Goal: Information Seeking & Learning: Find specific fact

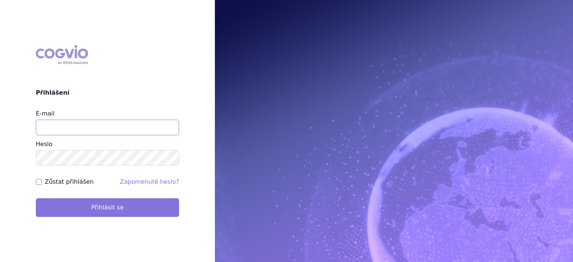
type input "marek.krajcovic@medochemie.com"
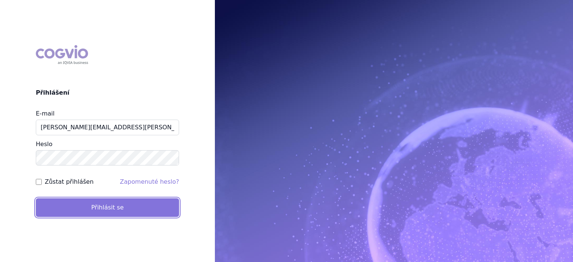
click at [102, 213] on button "Přihlásit se" at bounding box center [107, 207] width 143 height 19
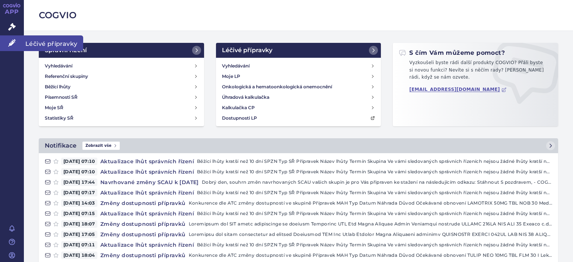
click at [49, 41] on span "Léčivé přípravky" at bounding box center [53, 43] width 59 height 16
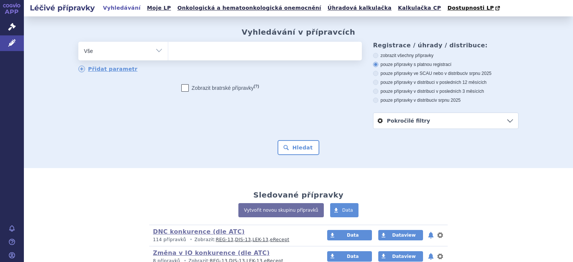
drag, startPoint x: 0, startPoint y: 0, endPoint x: 155, endPoint y: 50, distance: 163.1
click at [155, 50] on select "Vše Přípravek/SUKL kód MAH VPOIS ATC/Aktivní látka Léková forma Síla" at bounding box center [122, 50] width 89 height 17
select select "filter-atc-group"
click at [78, 42] on select "Vše Přípravek/SUKL kód MAH VPOIS ATC/Aktivní látka Léková forma Síla" at bounding box center [122, 50] width 89 height 17
click at [175, 47] on ul at bounding box center [265, 50] width 194 height 16
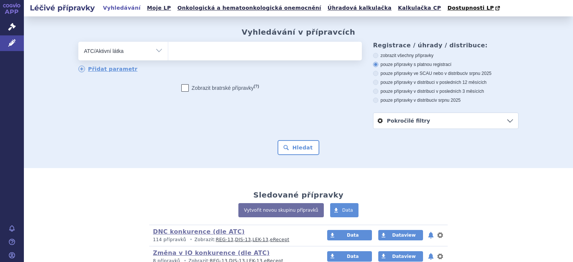
click at [168, 47] on select at bounding box center [168, 50] width 0 height 19
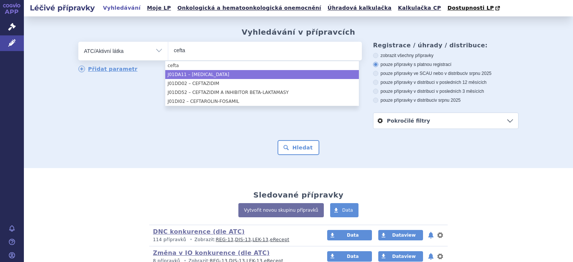
type input "cefta"
select select "J01DA11"
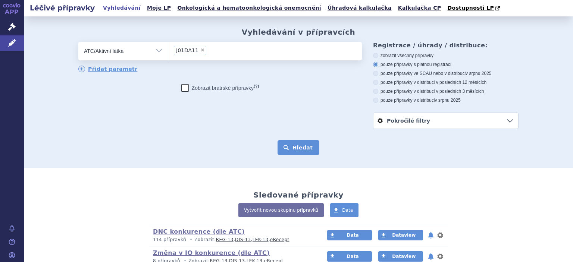
click at [283, 144] on button "Hledat" at bounding box center [298, 147] width 42 height 15
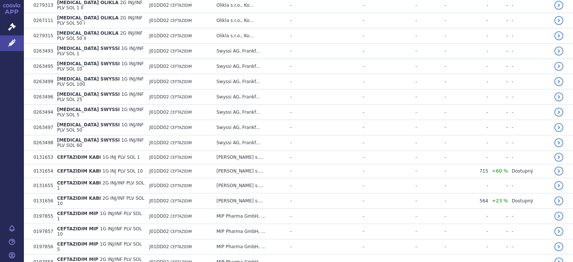
scroll to position [466, 0]
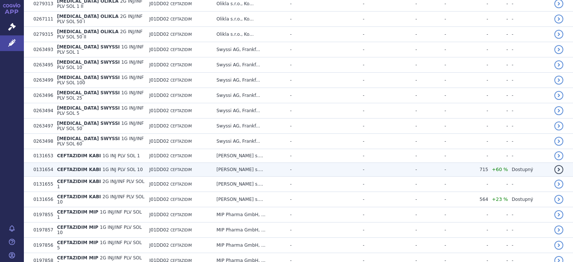
click at [75, 167] on span "CEFTAZIDIM KABI" at bounding box center [79, 169] width 44 height 5
click at [45, 163] on td "0131654" at bounding box center [40, 170] width 23 height 14
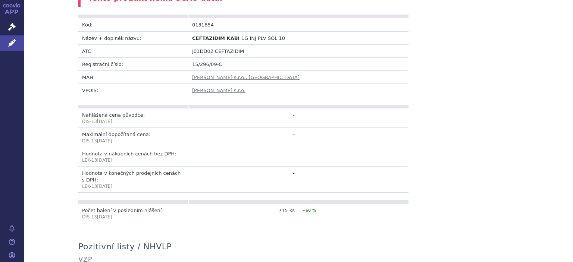
scroll to position [150, 0]
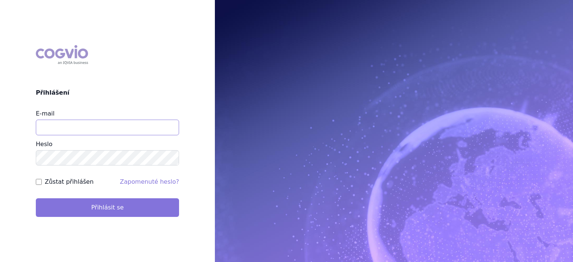
type input "[PERSON_NAME][EMAIL_ADDRESS][PERSON_NAME][DOMAIN_NAME]"
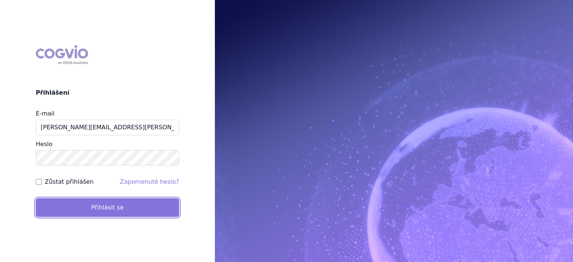
click at [97, 208] on button "Přihlásit se" at bounding box center [107, 207] width 143 height 19
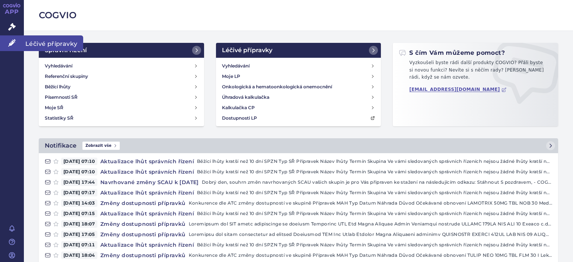
click at [34, 44] on span "Léčivé přípravky" at bounding box center [53, 43] width 59 height 16
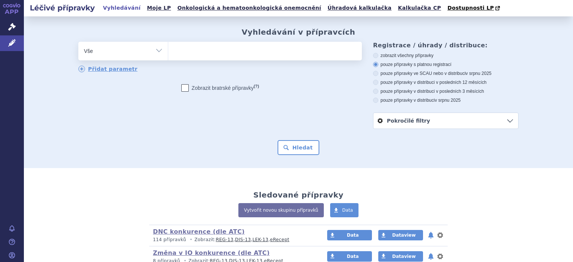
click at [191, 49] on ul at bounding box center [265, 50] width 194 height 16
click at [168, 49] on select at bounding box center [168, 50] width 0 height 19
click at [154, 51] on select "Vše Přípravek/SUKL kód MAH VPOIS ATC/Aktivní látka Léková forma Síla" at bounding box center [122, 50] width 89 height 17
select select "filter-atc-group"
click at [78, 42] on select "Vše Přípravek/SUKL kód MAH VPOIS ATC/Aktivní látka Léková forma Síla" at bounding box center [122, 50] width 89 height 17
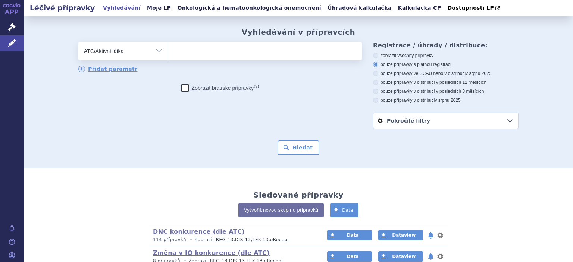
click at [180, 52] on ul at bounding box center [265, 50] width 194 height 16
click at [168, 52] on select at bounding box center [168, 50] width 0 height 19
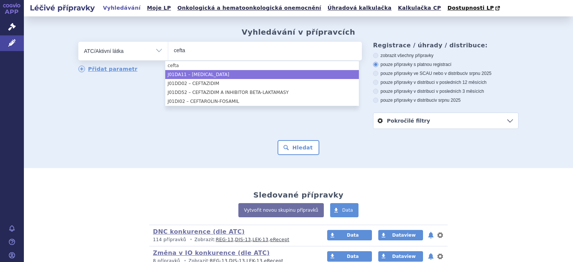
type input "cefta"
select select "J01DA11"
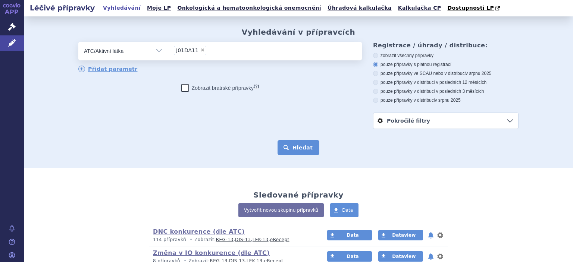
click at [290, 143] on button "Hledat" at bounding box center [298, 147] width 42 height 15
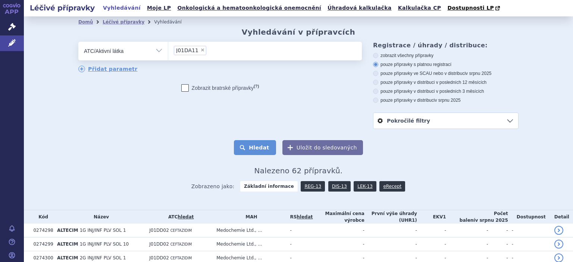
click at [254, 144] on button "Hledat" at bounding box center [255, 147] width 42 height 15
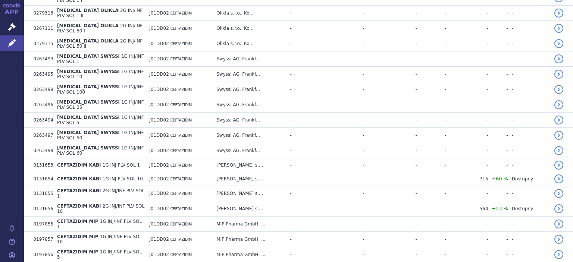
scroll to position [455, 0]
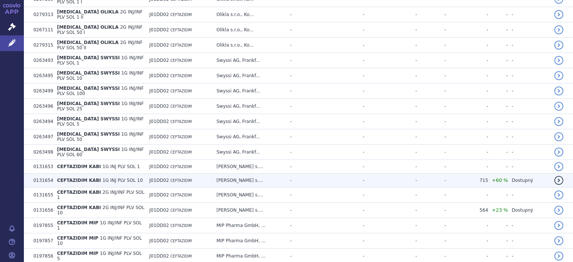
click at [77, 178] on span "CEFTAZIDIM KABI" at bounding box center [79, 180] width 44 height 5
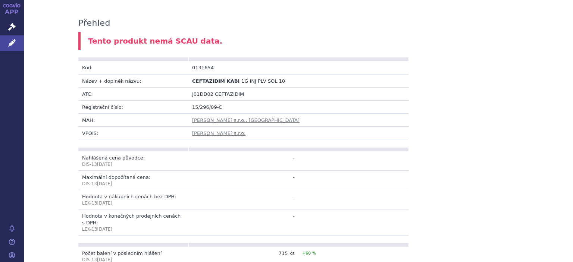
scroll to position [113, 0]
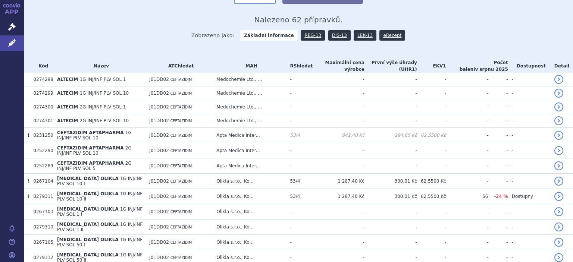
scroll to position [146, 0]
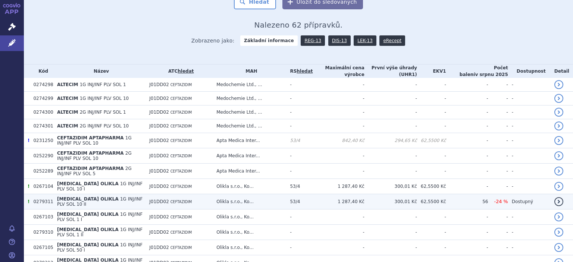
click at [383, 194] on td "300,01 Kč" at bounding box center [390, 201] width 53 height 15
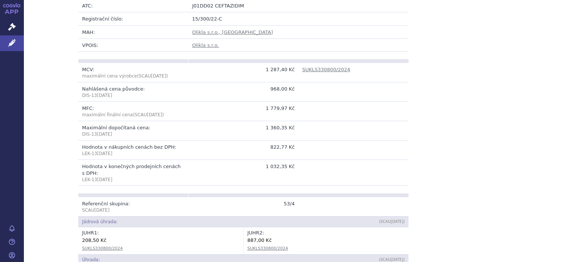
scroll to position [185, 0]
